Goal: Information Seeking & Learning: Find specific fact

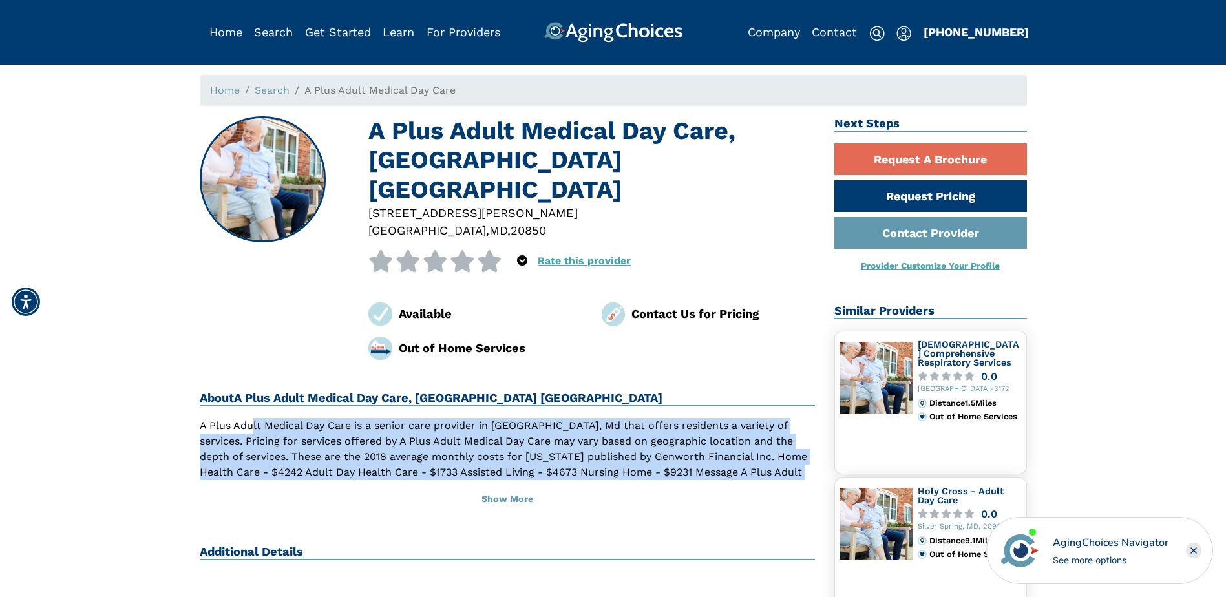
drag, startPoint x: 255, startPoint y: 403, endPoint x: 788, endPoint y: 439, distance: 535.0
click at [788, 439] on p "A Plus Adult Medical Day Care is a senior care provider in [GEOGRAPHIC_DATA], M…" at bounding box center [508, 457] width 616 height 78
click at [336, 418] on p "A Plus Adult Medical Day Care is a senior care provider in [GEOGRAPHIC_DATA], M…" at bounding box center [508, 457] width 616 height 78
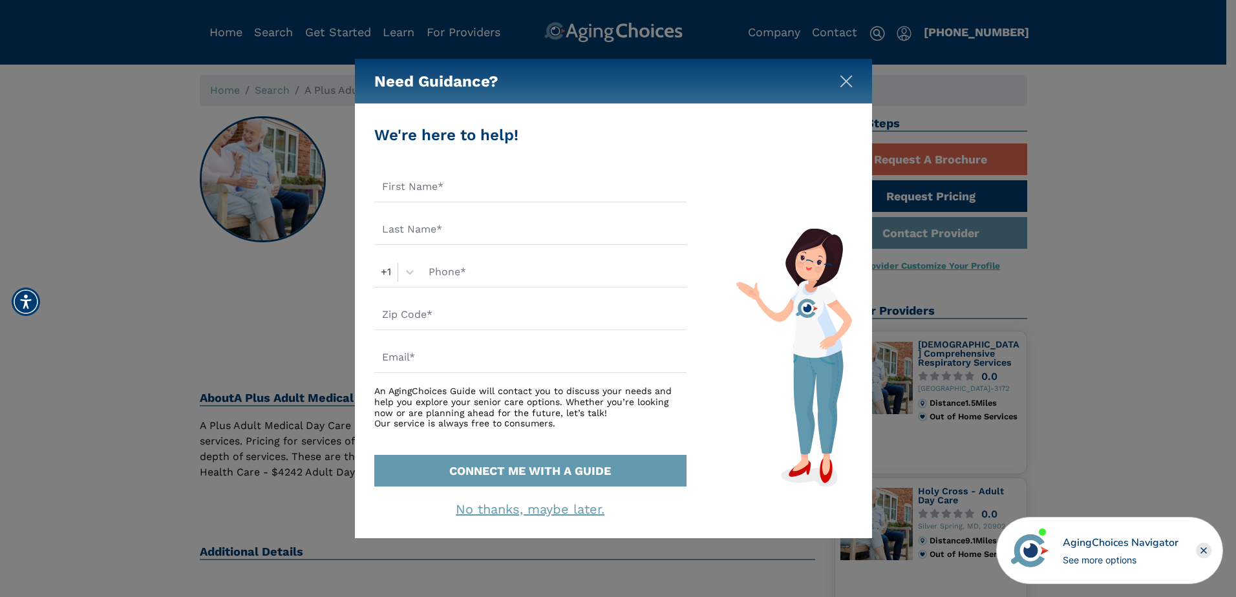
click at [848, 79] on img "Close" at bounding box center [845, 81] width 13 height 13
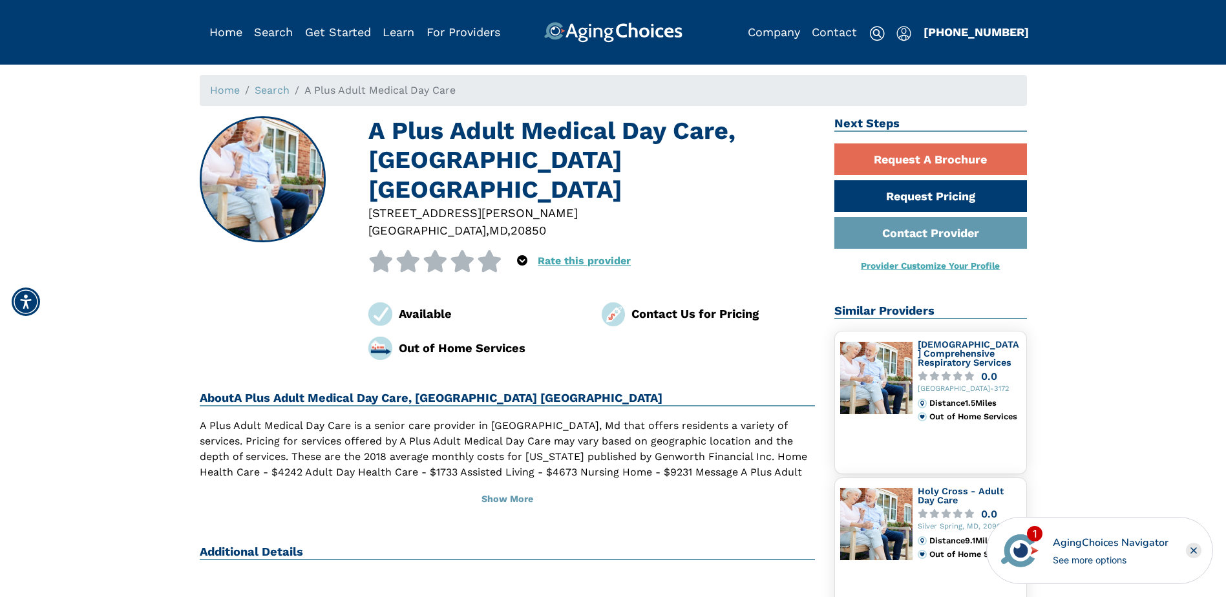
click at [406, 128] on h1 "A Plus Adult Medical Day Care, [GEOGRAPHIC_DATA] [GEOGRAPHIC_DATA]" at bounding box center [591, 160] width 447 height 88
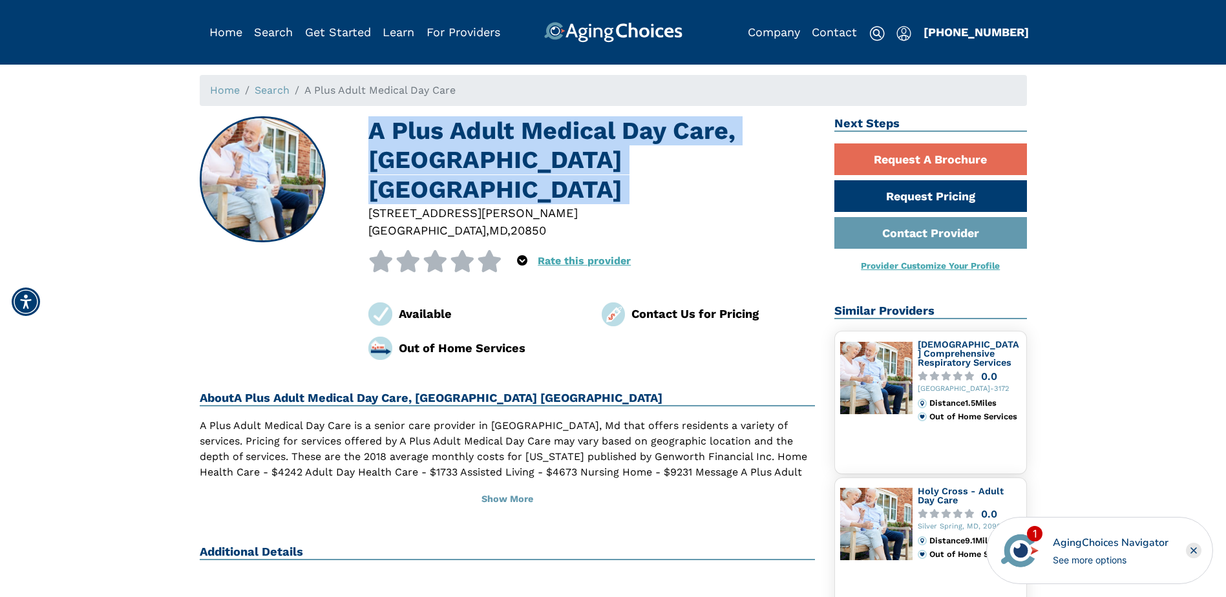
click at [406, 128] on h1 "A Plus Adult Medical Day Care, [GEOGRAPHIC_DATA] [GEOGRAPHIC_DATA]" at bounding box center [591, 160] width 447 height 88
copy h1 "A Plus Adult Medical Day Care, [GEOGRAPHIC_DATA] [GEOGRAPHIC_DATA]"
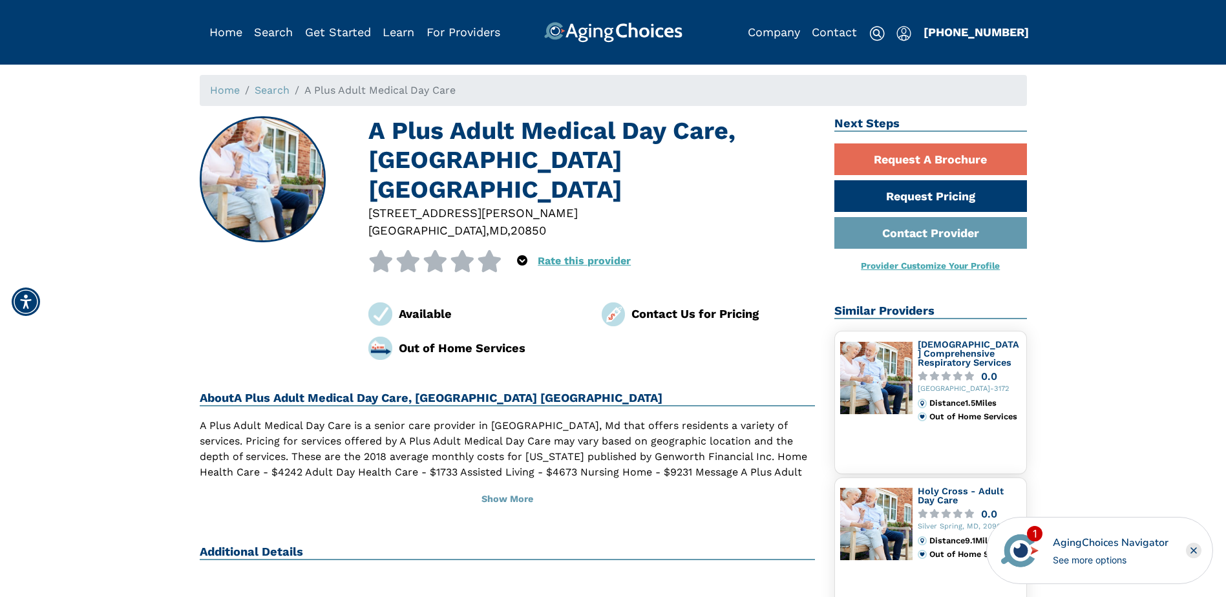
click at [406, 126] on h1 "A Plus Adult Medical Day Care, [GEOGRAPHIC_DATA] [GEOGRAPHIC_DATA]" at bounding box center [591, 160] width 447 height 88
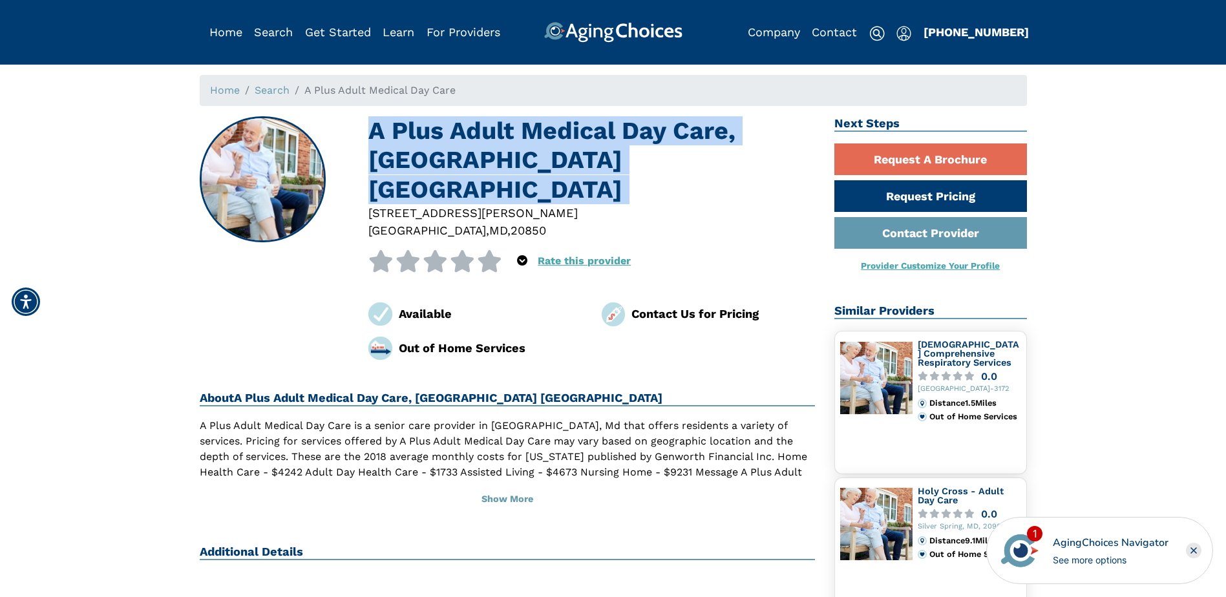
click at [406, 126] on h1 "A Plus Adult Medical Day Care, [GEOGRAPHIC_DATA] [GEOGRAPHIC_DATA]" at bounding box center [591, 160] width 447 height 88
copy h1 "A Plus Adult Medical Day Care, [GEOGRAPHIC_DATA] [GEOGRAPHIC_DATA]"
